Goal: Information Seeking & Learning: Learn about a topic

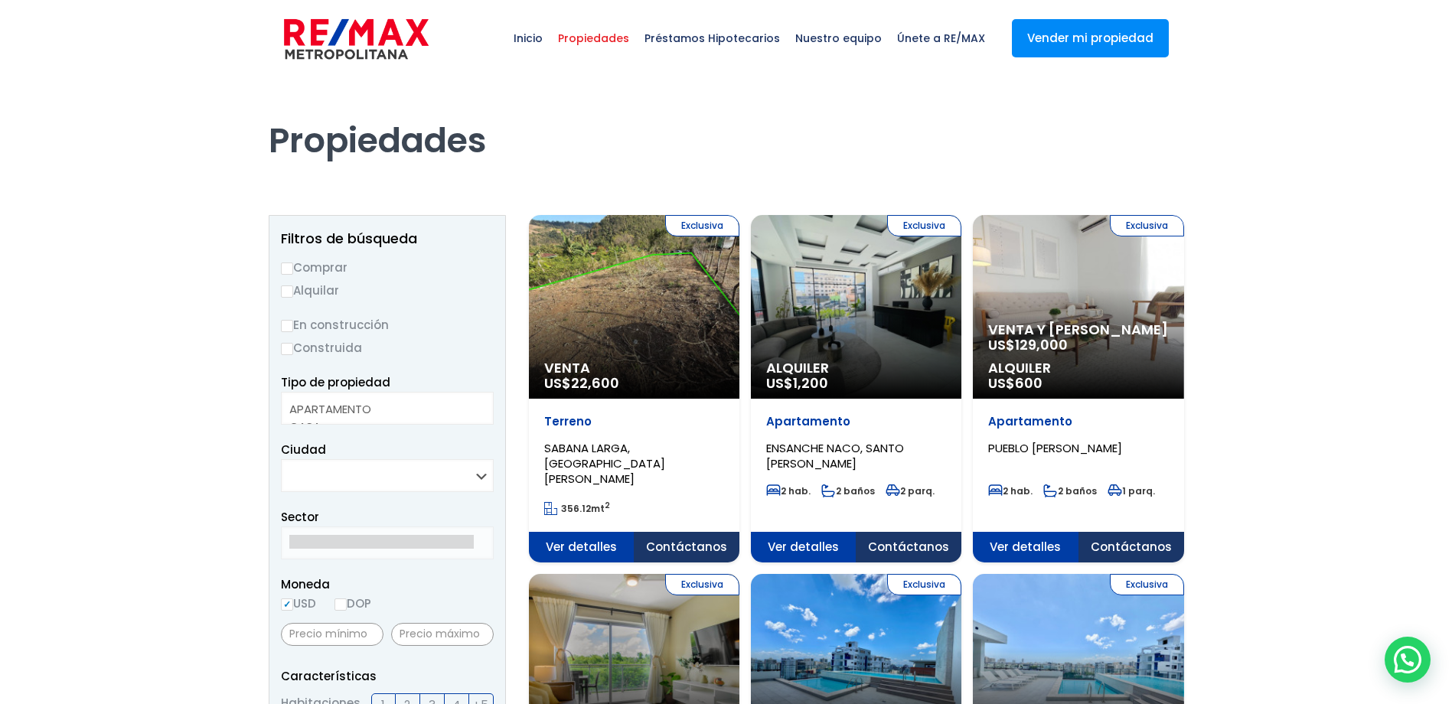
select select
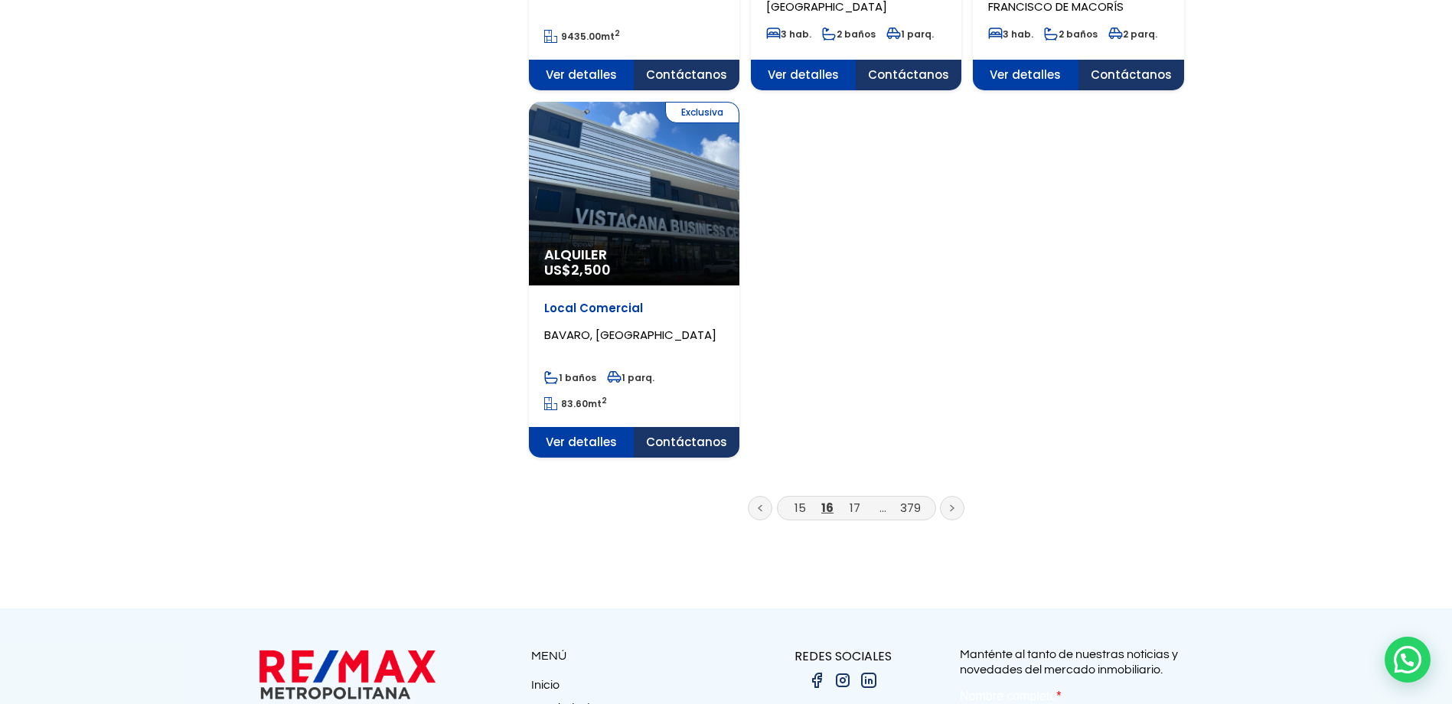
scroll to position [1913, 0]
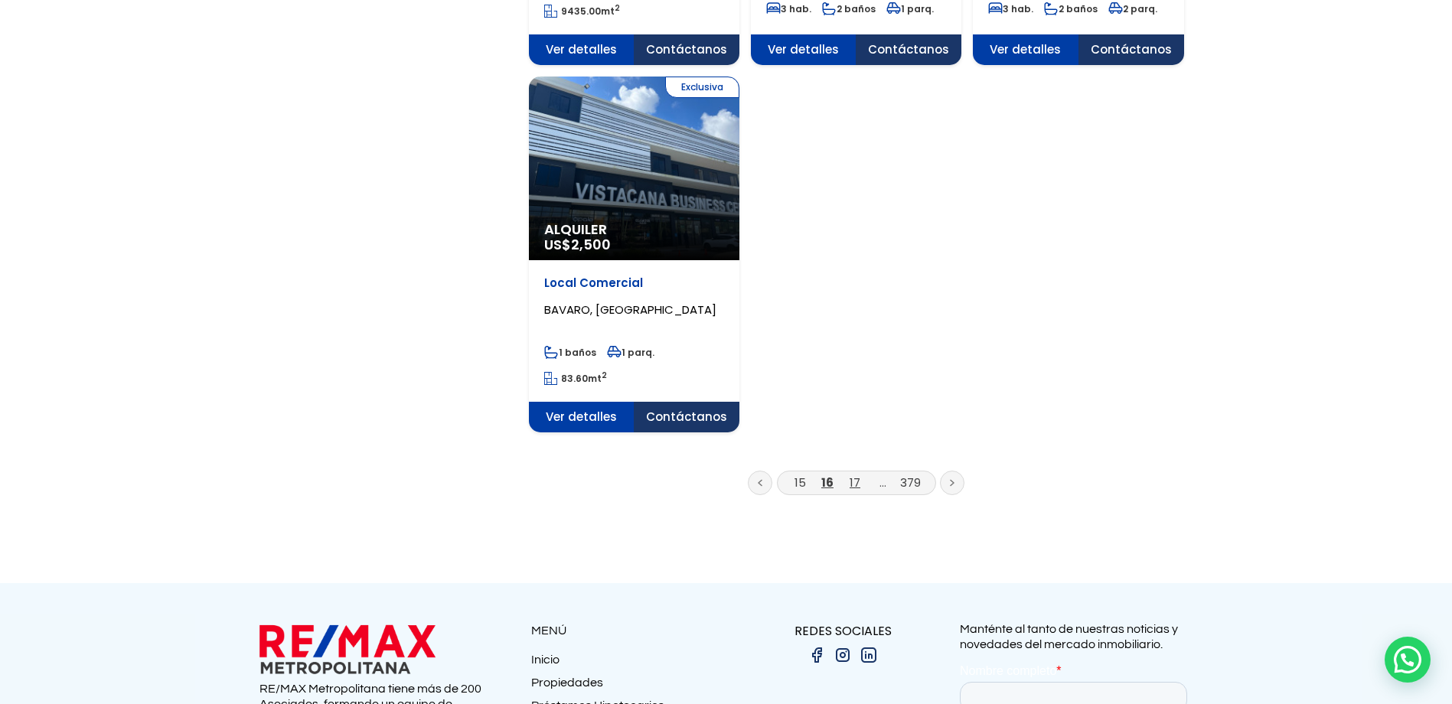
click at [855, 474] on link "17" at bounding box center [854, 482] width 11 height 16
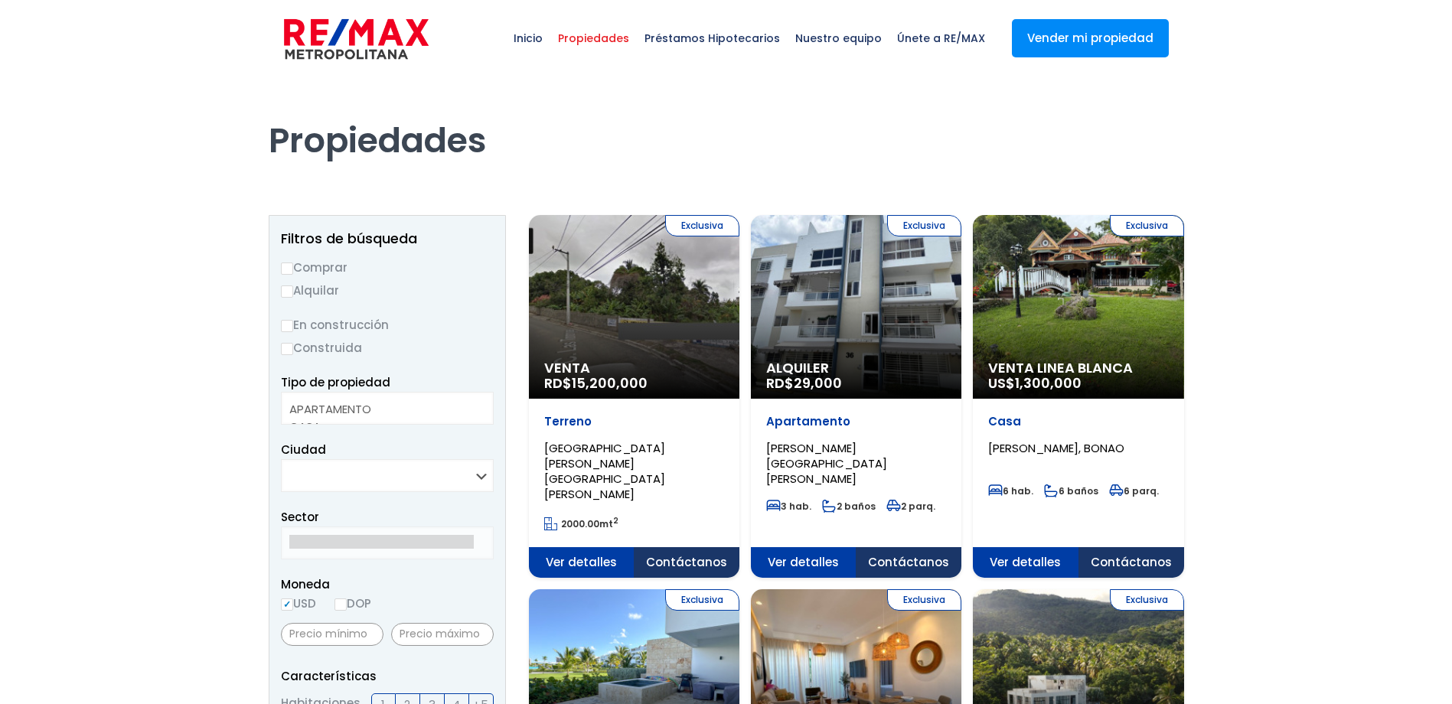
select select
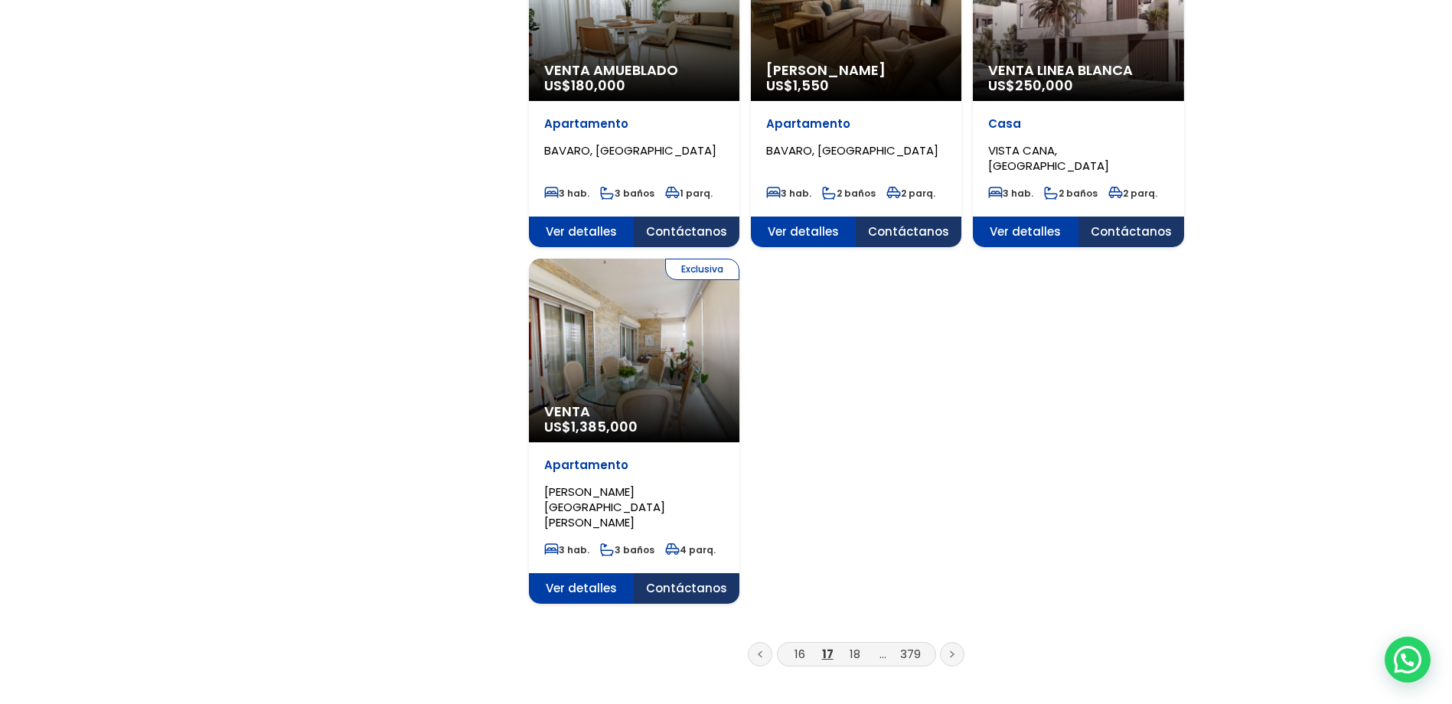
scroll to position [1836, 0]
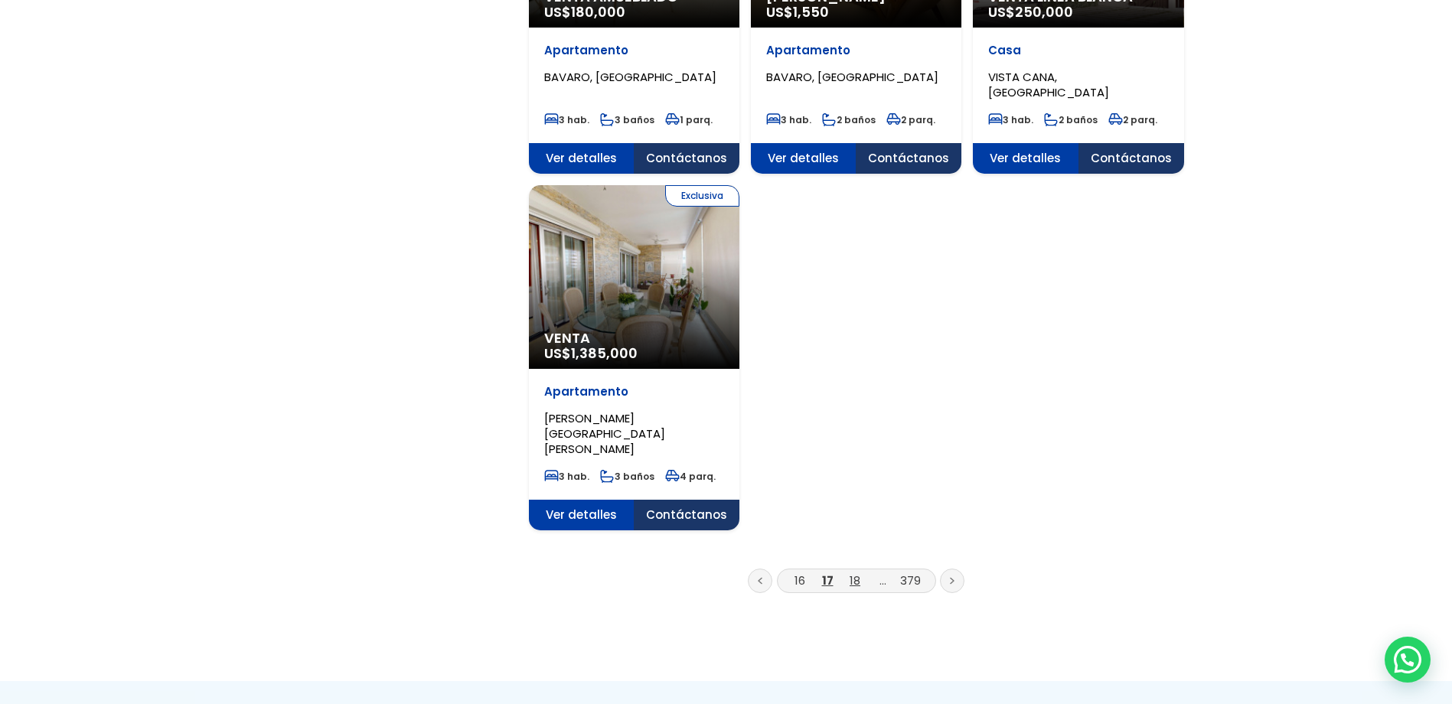
click at [858, 572] on link "18" at bounding box center [854, 580] width 11 height 16
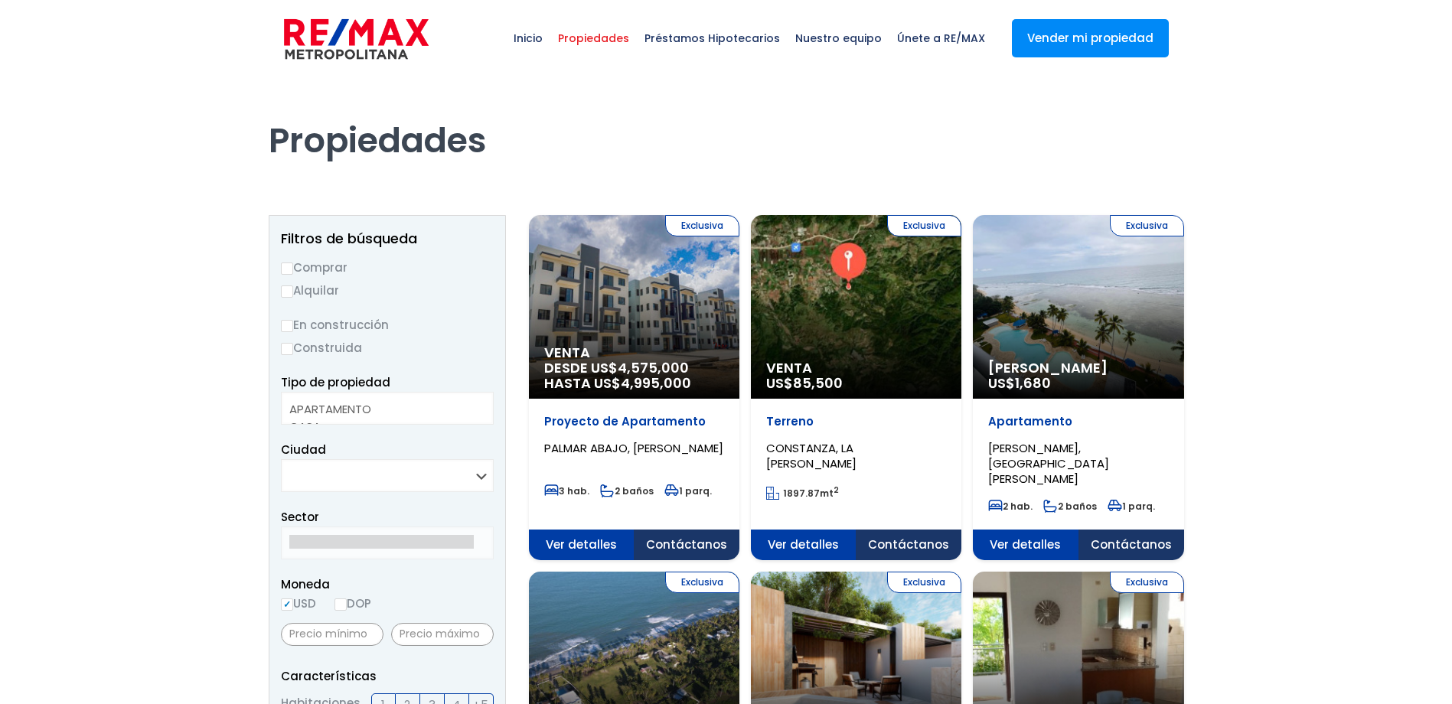
select select
